Goal: Task Accomplishment & Management: Manage account settings

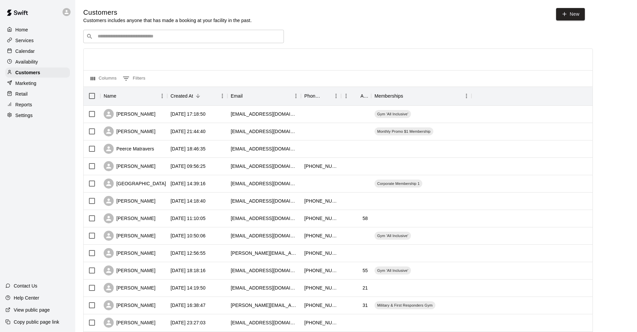
click at [217, 42] on div "​ ​" at bounding box center [183, 36] width 201 height 13
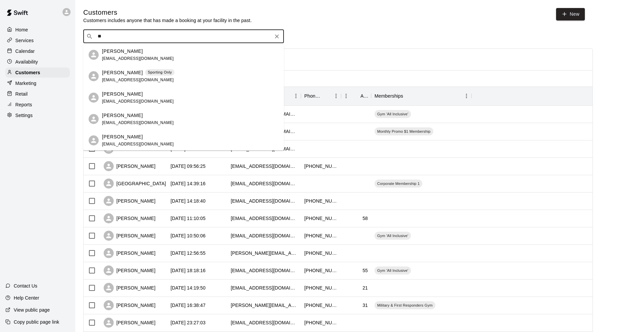
type input "*"
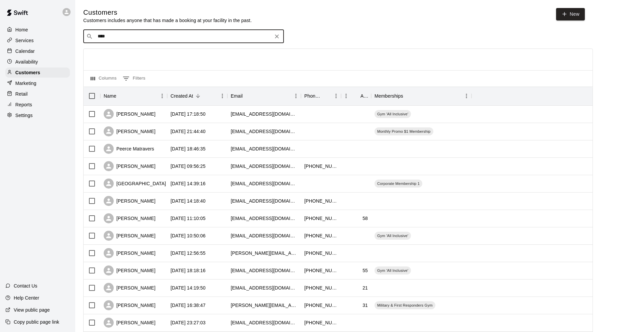
type input "*****"
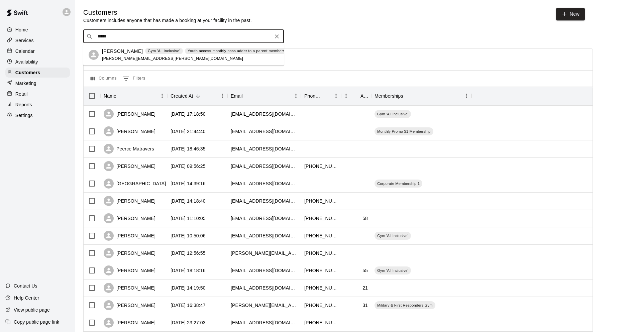
click at [159, 61] on div "[PERSON_NAME] Gym 'All Inclusive' Youth access monthly pass adder to a parent m…" at bounding box center [213, 55] width 223 height 14
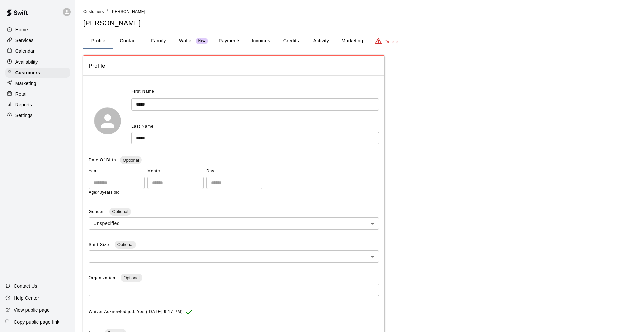
click at [327, 40] on button "Activity" at bounding box center [321, 41] width 30 height 16
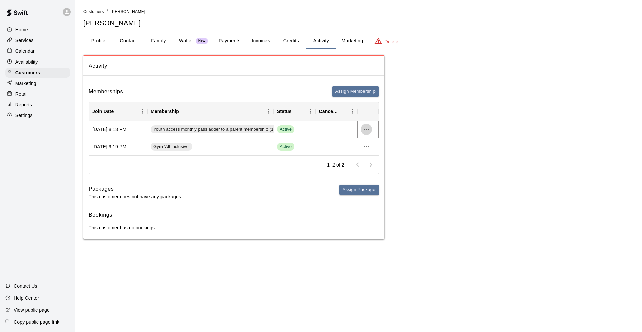
click at [369, 132] on icon "more actions" at bounding box center [367, 129] width 8 height 8
click at [374, 153] on li "Cancel" at bounding box center [380, 154] width 38 height 11
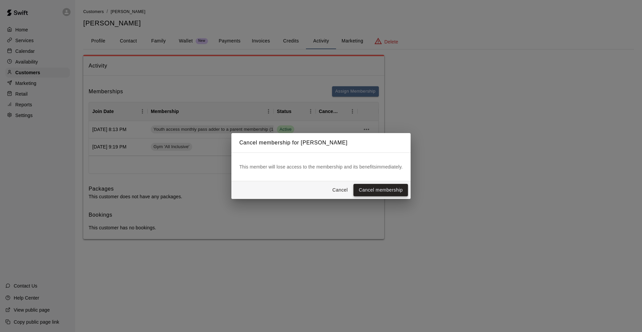
click at [377, 190] on button "Cancel membership" at bounding box center [381, 190] width 55 height 12
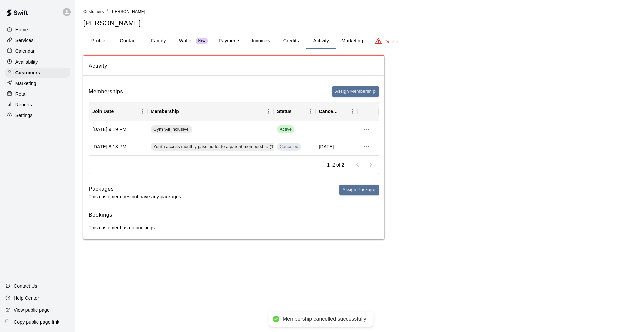
click at [368, 147] on icon "more actions" at bounding box center [366, 146] width 5 height 1
click at [364, 126] on div at bounding box center [321, 166] width 642 height 332
click at [369, 130] on icon "more actions" at bounding box center [367, 129] width 8 height 8
click at [369, 158] on li "Cancel" at bounding box center [380, 154] width 38 height 11
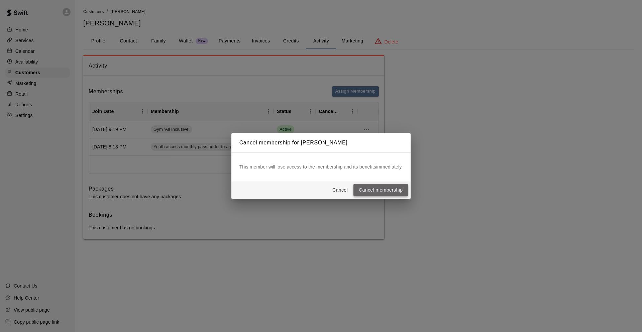
click at [383, 188] on button "Cancel membership" at bounding box center [381, 190] width 55 height 12
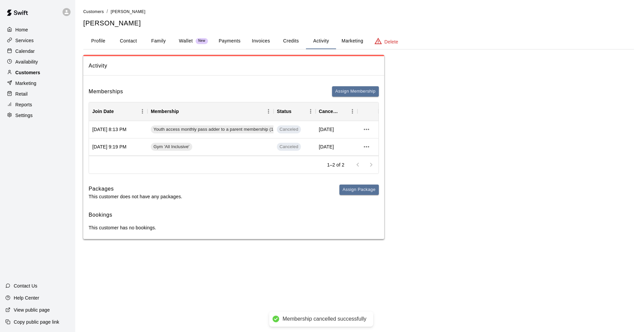
click at [43, 76] on div "Customers" at bounding box center [37, 73] width 65 height 10
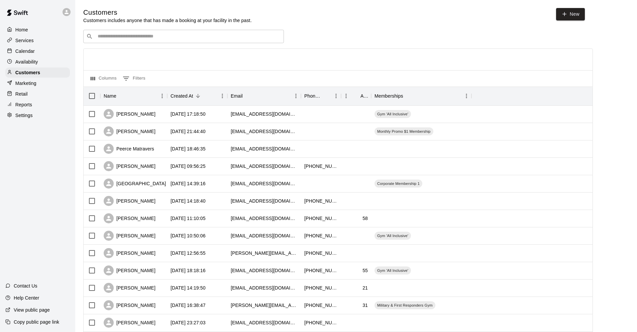
click at [135, 41] on div "​ ​" at bounding box center [183, 36] width 201 height 13
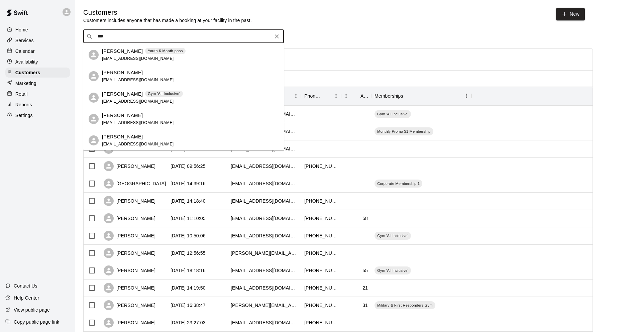
type input "****"
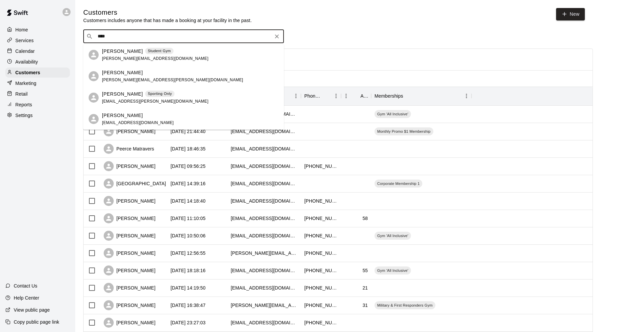
click at [136, 57] on span "[PERSON_NAME][EMAIL_ADDRESS][DOMAIN_NAME]" at bounding box center [155, 58] width 106 height 5
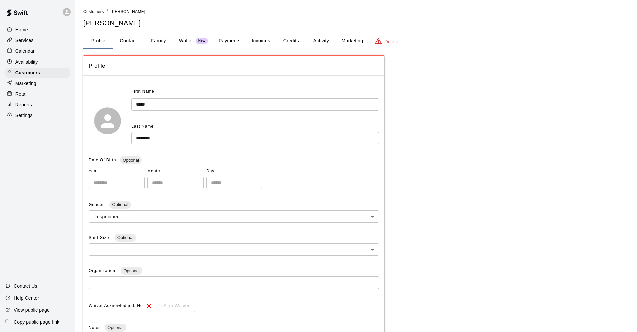
click at [236, 40] on button "Payments" at bounding box center [229, 41] width 32 height 16
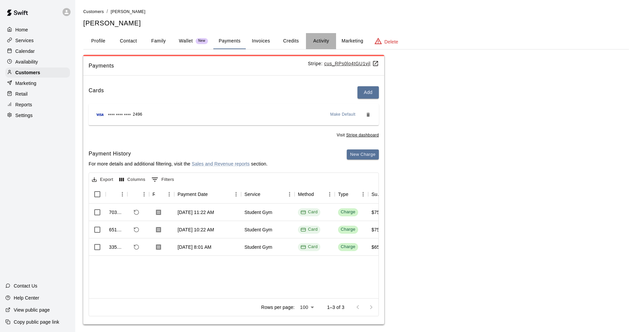
click at [322, 45] on button "Activity" at bounding box center [321, 41] width 30 height 16
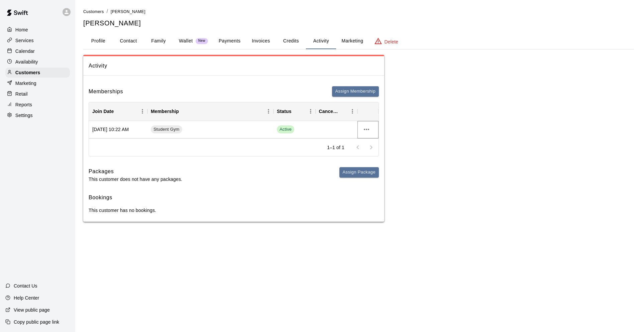
click at [367, 130] on icon "more actions" at bounding box center [367, 129] width 8 height 8
click at [370, 153] on li "Cancel" at bounding box center [380, 154] width 38 height 11
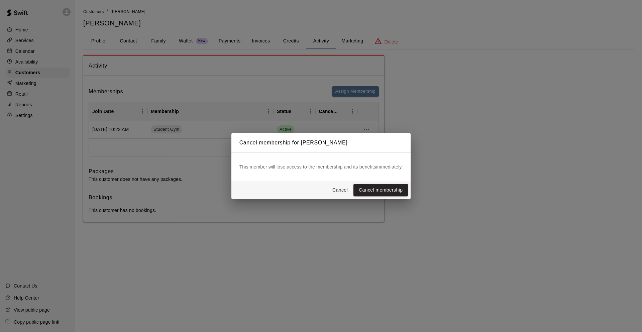
click at [380, 196] on div "[PERSON_NAME] membership" at bounding box center [321, 190] width 180 height 18
click at [379, 193] on button "Cancel membership" at bounding box center [381, 190] width 55 height 12
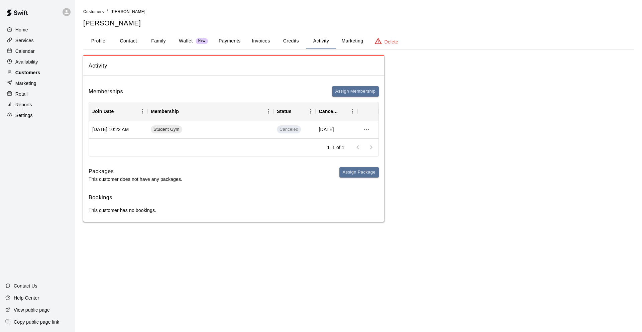
click at [41, 72] on div "Customers" at bounding box center [37, 73] width 65 height 10
